Goal: Task Accomplishment & Management: Use online tool/utility

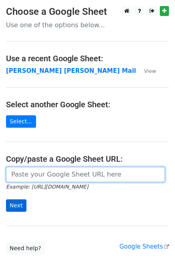
click at [55, 173] on input "url" at bounding box center [85, 174] width 159 height 15
click at [61, 175] on input "url" at bounding box center [85, 174] width 159 height 15
click at [56, 175] on input "url" at bounding box center [85, 174] width 159 height 15
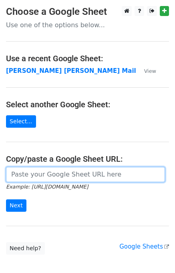
click at [56, 175] on input "url" at bounding box center [85, 174] width 159 height 15
drag, startPoint x: 59, startPoint y: 182, endPoint x: 59, endPoint y: 177, distance: 5.2
click at [59, 182] on input "url" at bounding box center [85, 174] width 159 height 15
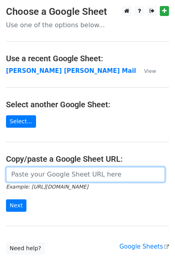
click at [59, 180] on input "url" at bounding box center [85, 174] width 159 height 15
type input "https://docs.google.com/spreadsheets/d/1zUKhxjrhozHMhydIMYEveZTpRvy8Oh7onxeYEfa…"
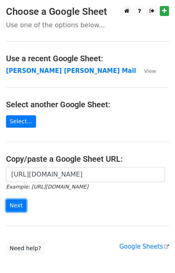
drag, startPoint x: 20, startPoint y: 203, endPoint x: 0, endPoint y: 209, distance: 20.5
click at [19, 203] on input "Next" at bounding box center [16, 205] width 20 height 12
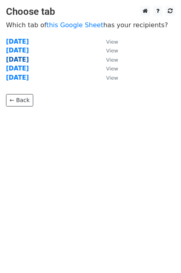
click at [23, 56] on strong "[DATE]" at bounding box center [17, 59] width 23 height 7
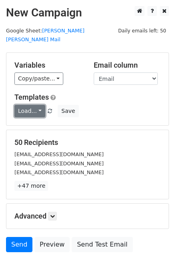
click at [30, 105] on link "Load..." at bounding box center [29, 111] width 31 height 12
